Goal: Information Seeking & Learning: Understand process/instructions

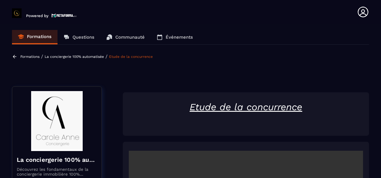
scroll to position [152, 0]
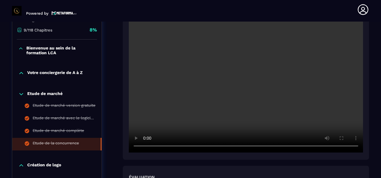
click at [253, 97] on video at bounding box center [246, 74] width 234 height 156
click at [371, 151] on section "Formations Questions Communauté Événements Formations / La conciergerie 100% au…" at bounding box center [190, 100] width 381 height 156
drag, startPoint x: 371, startPoint y: 151, endPoint x: 375, endPoint y: 156, distance: 6.4
click at [375, 156] on section "Formations Questions Communauté Événements Formations / La conciergerie 100% au…" at bounding box center [190, 100] width 381 height 156
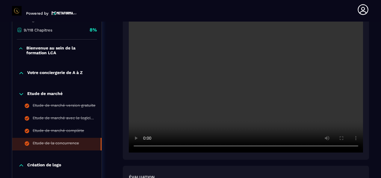
click at [375, 156] on section "Formations Questions Communauté Événements Formations / La conciergerie 100% au…" at bounding box center [190, 100] width 381 height 156
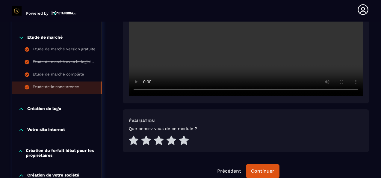
scroll to position [236, 0]
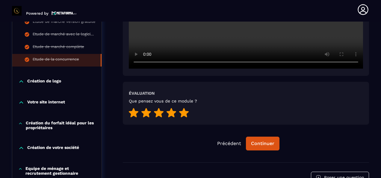
click at [188, 117] on icon at bounding box center [184, 113] width 10 height 10
click at [272, 144] on div "Continuer" at bounding box center [262, 143] width 23 height 6
click at [263, 140] on button "Continuer" at bounding box center [263, 144] width 34 height 14
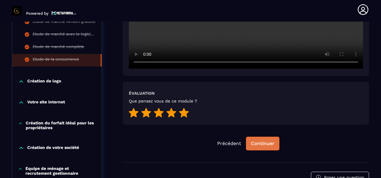
click at [263, 140] on button "Continuer" at bounding box center [263, 144] width 34 height 14
click at [313, 116] on div "Que pensez vous de ce module ?" at bounding box center [246, 109] width 234 height 20
click at [272, 142] on div "Continuer" at bounding box center [262, 143] width 23 height 6
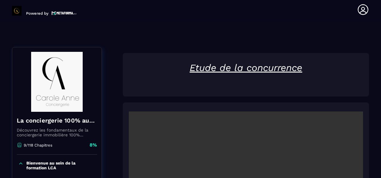
scroll to position [0, 0]
